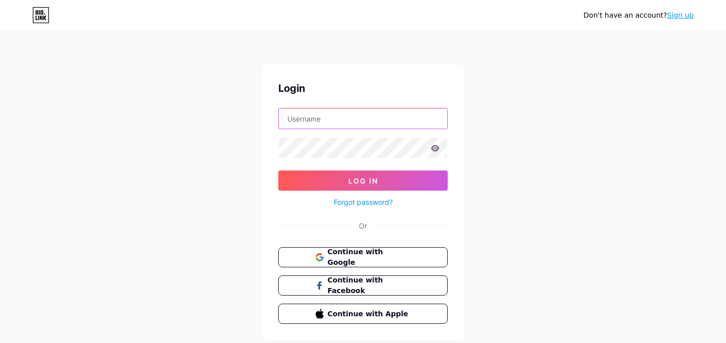
click at [364, 117] on input "text" at bounding box center [363, 118] width 169 height 20
type input "[EMAIL_ADDRESS][DOMAIN_NAME]"
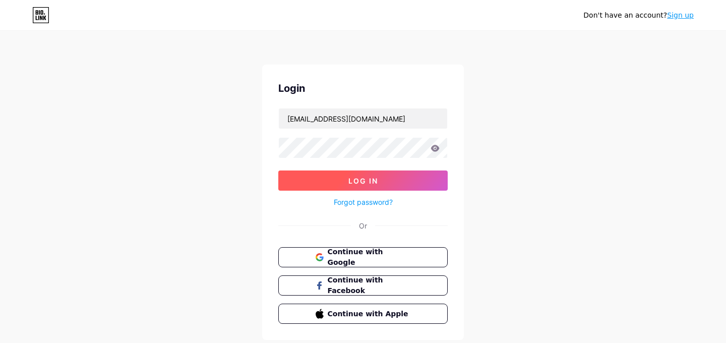
click at [363, 175] on button "Log In" at bounding box center [363, 181] width 170 height 20
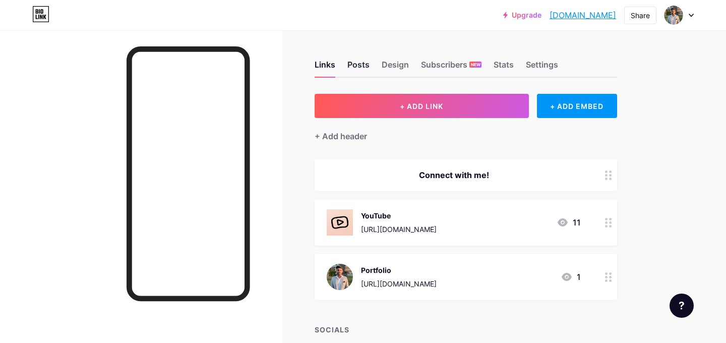
click at [361, 61] on div "Posts" at bounding box center [359, 68] width 22 height 18
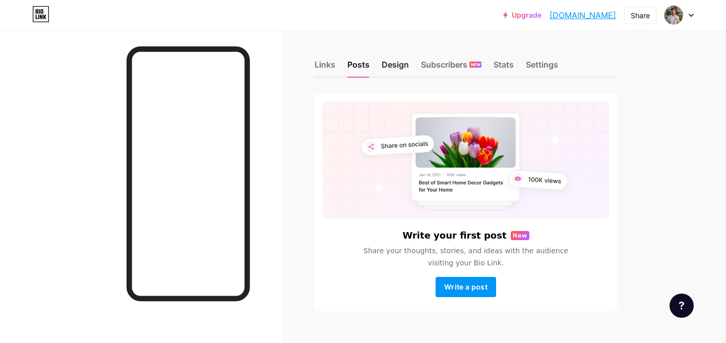
click at [396, 61] on div "Design" at bounding box center [395, 68] width 27 height 18
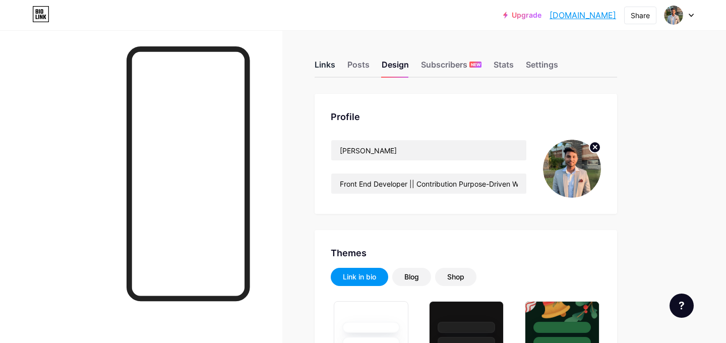
click at [328, 67] on div "Links" at bounding box center [325, 68] width 21 height 18
